Goal: Task Accomplishment & Management: Manage account settings

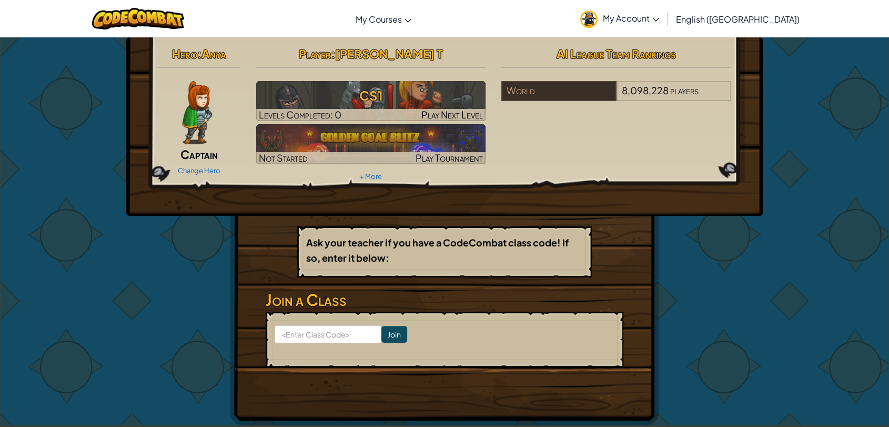
click at [659, 15] on span "My Account" at bounding box center [631, 18] width 56 height 11
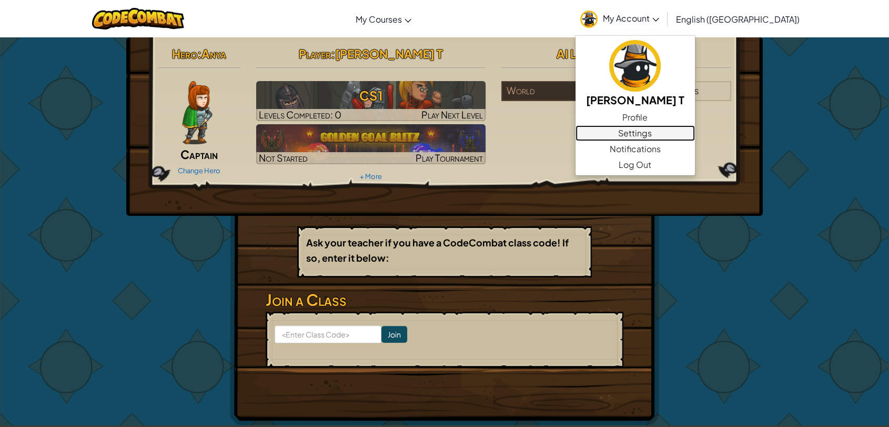
click at [685, 133] on link "Settings" at bounding box center [635, 133] width 119 height 16
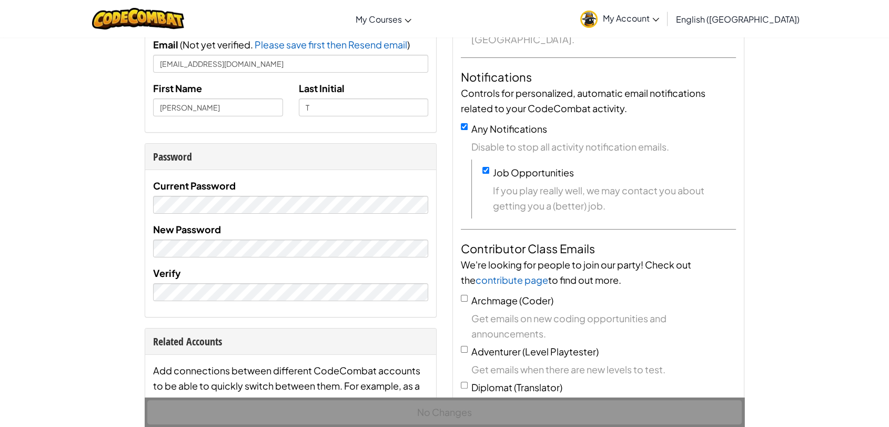
scroll to position [292, 0]
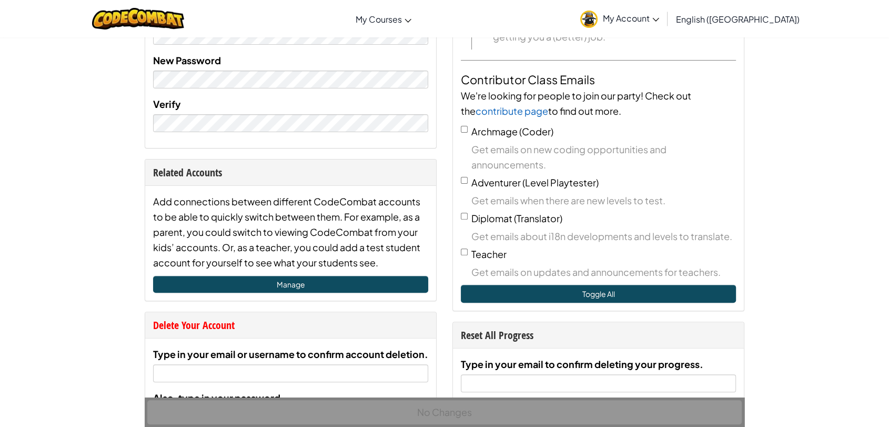
click at [659, 15] on span "My Account" at bounding box center [631, 18] width 56 height 11
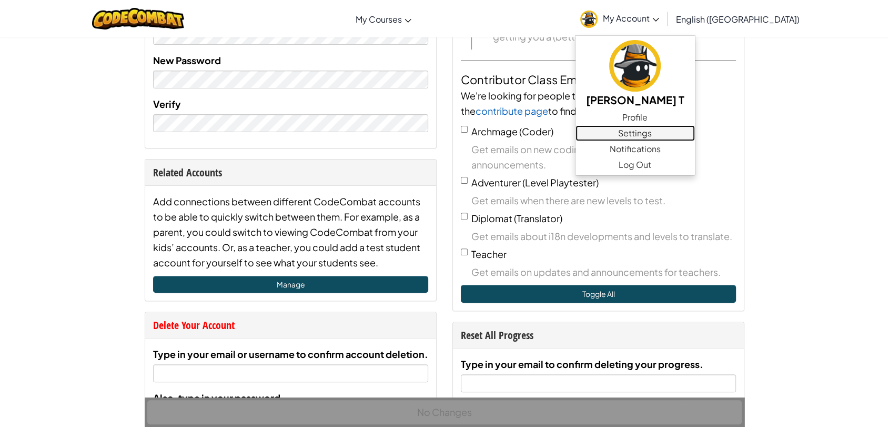
click at [678, 132] on link "Settings" at bounding box center [635, 133] width 119 height 16
click at [659, 18] on span "My Account" at bounding box center [631, 18] width 56 height 11
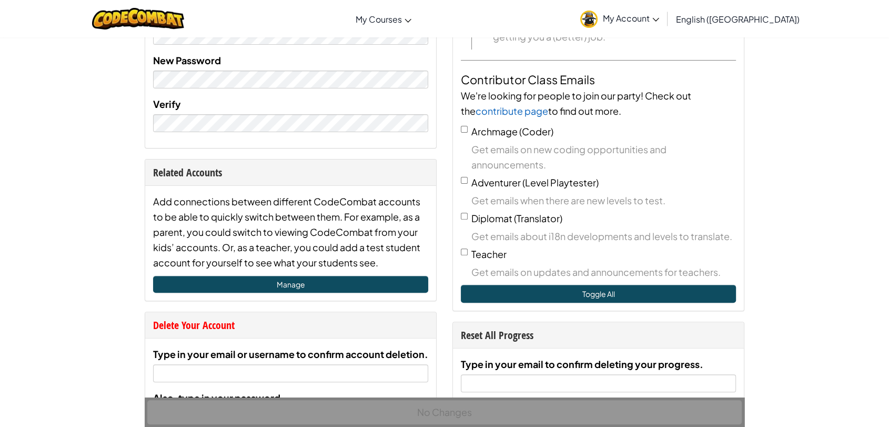
click at [659, 16] on span "My Account" at bounding box center [631, 18] width 56 height 11
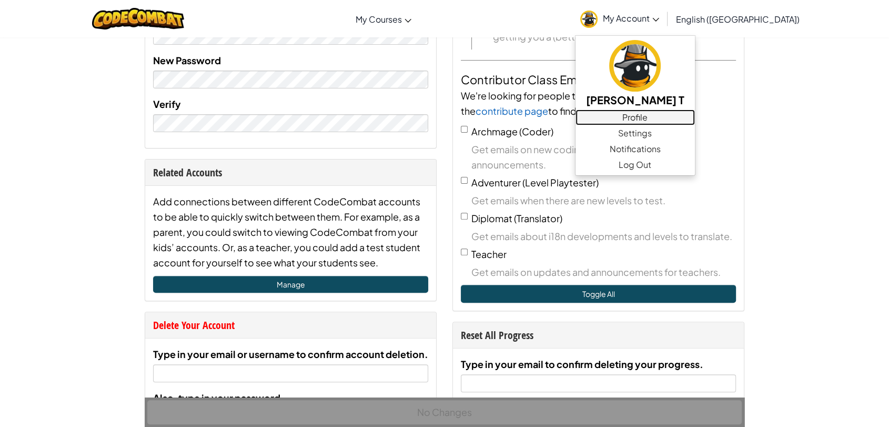
click at [675, 121] on link "Profile" at bounding box center [635, 117] width 119 height 16
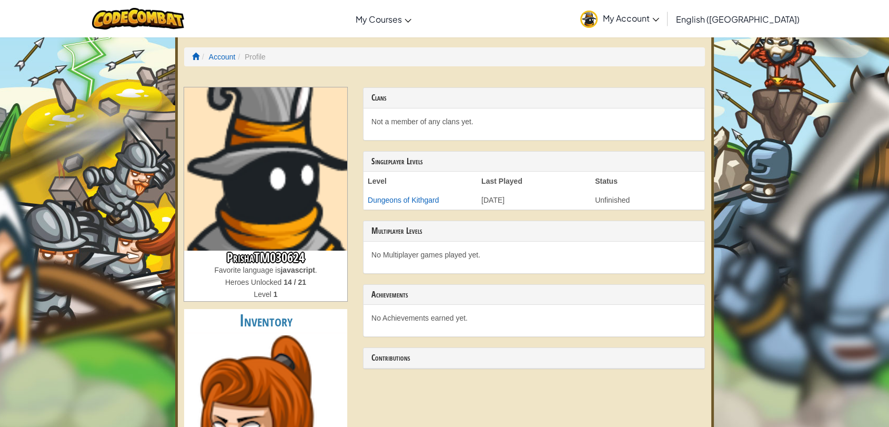
click at [659, 17] on span "My Account" at bounding box center [631, 18] width 56 height 11
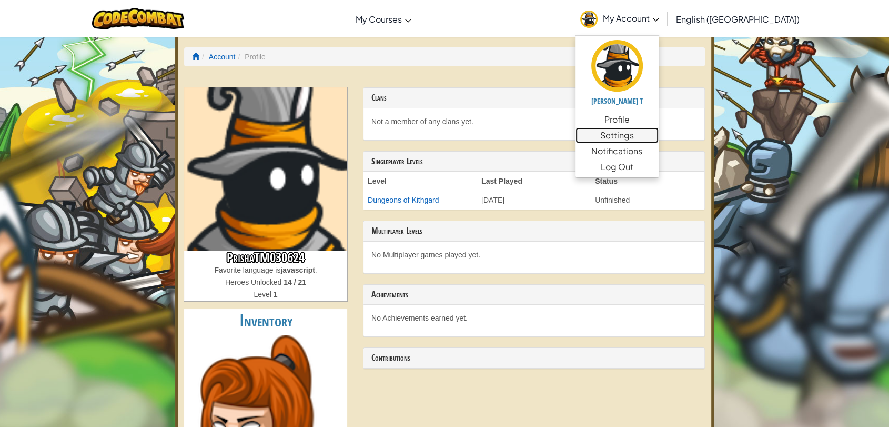
click at [659, 134] on link "Settings" at bounding box center [617, 135] width 83 height 16
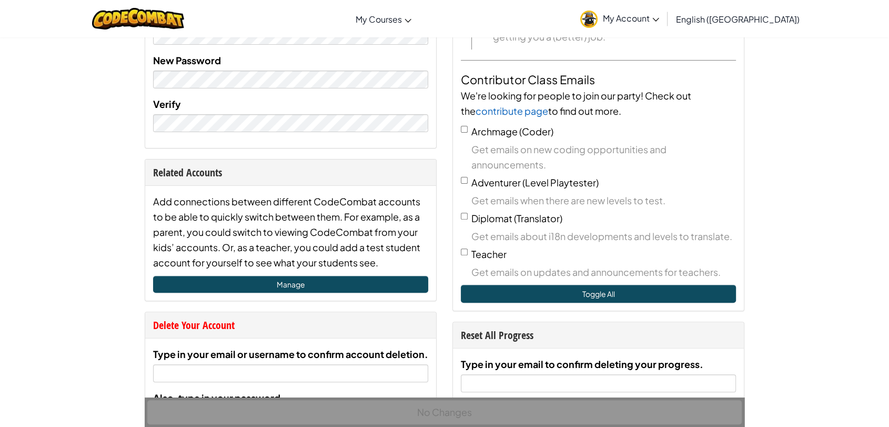
scroll to position [526, 0]
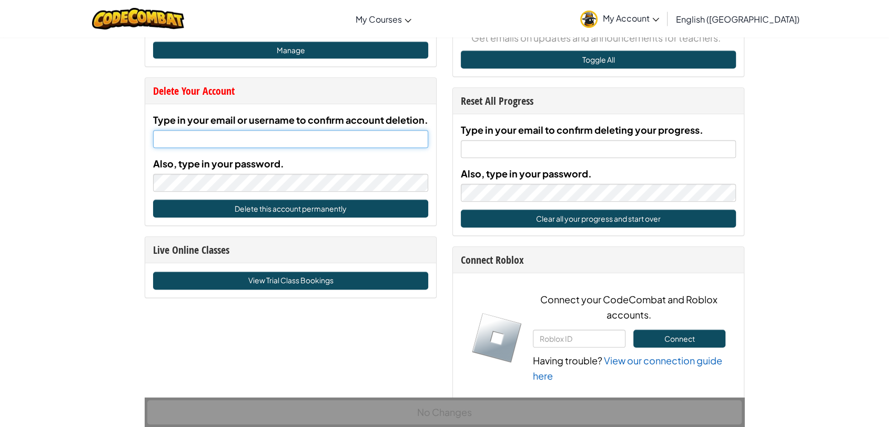
click at [281, 137] on input "Type in your email or username to confirm account deletion." at bounding box center [290, 139] width 275 height 18
click at [385, 132] on input "Type in your email or username to confirm account deletion." at bounding box center [290, 139] width 275 height 18
paste input "[EMAIL_ADDRESS][DOMAIN_NAME]"
type input "[EMAIL_ADDRESS][DOMAIN_NAME]"
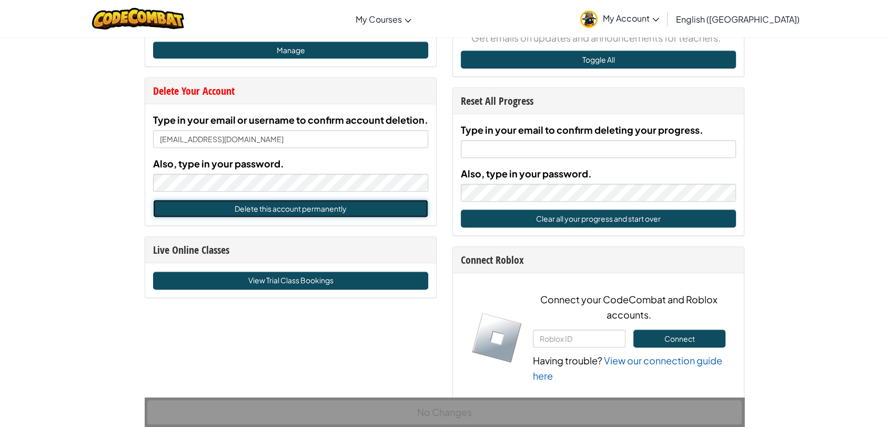
click at [341, 210] on button "Delete this account permanently" at bounding box center [290, 208] width 275 height 18
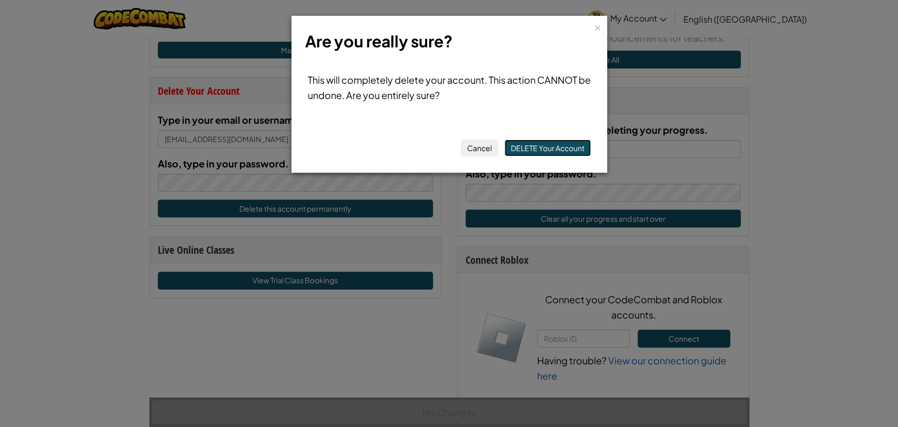
click at [539, 142] on button "DELETE Your Account" at bounding box center [548, 147] width 86 height 17
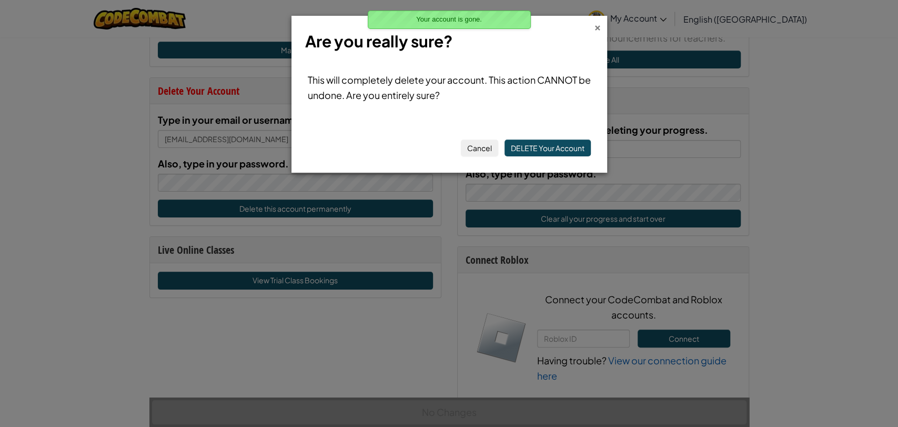
click at [598, 22] on div "×" at bounding box center [597, 26] width 7 height 11
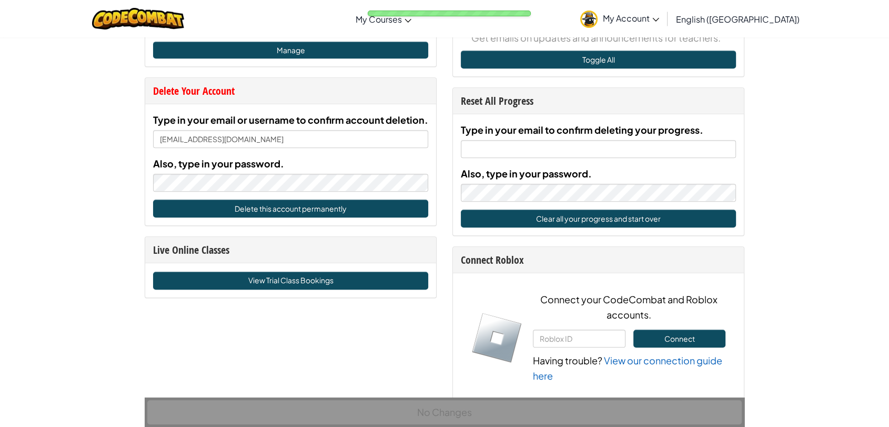
click at [659, 15] on span "My Account" at bounding box center [631, 18] width 56 height 11
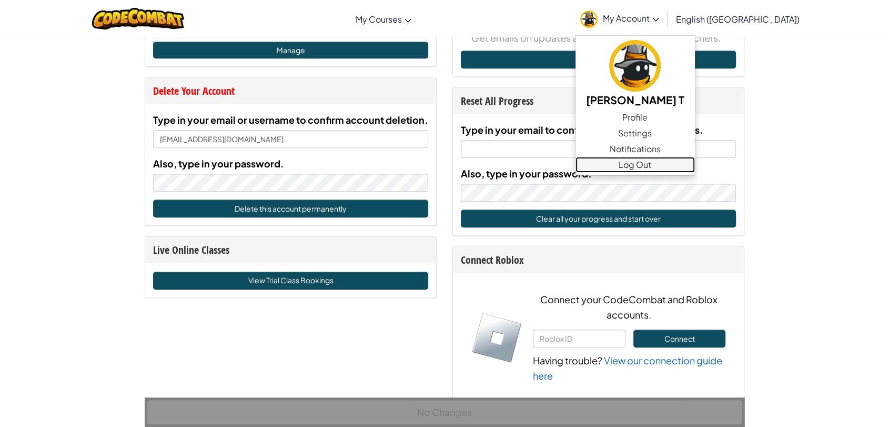
click at [682, 165] on link "Log Out" at bounding box center [635, 165] width 119 height 16
